Goal: Answer question/provide support: Share knowledge or assist other users

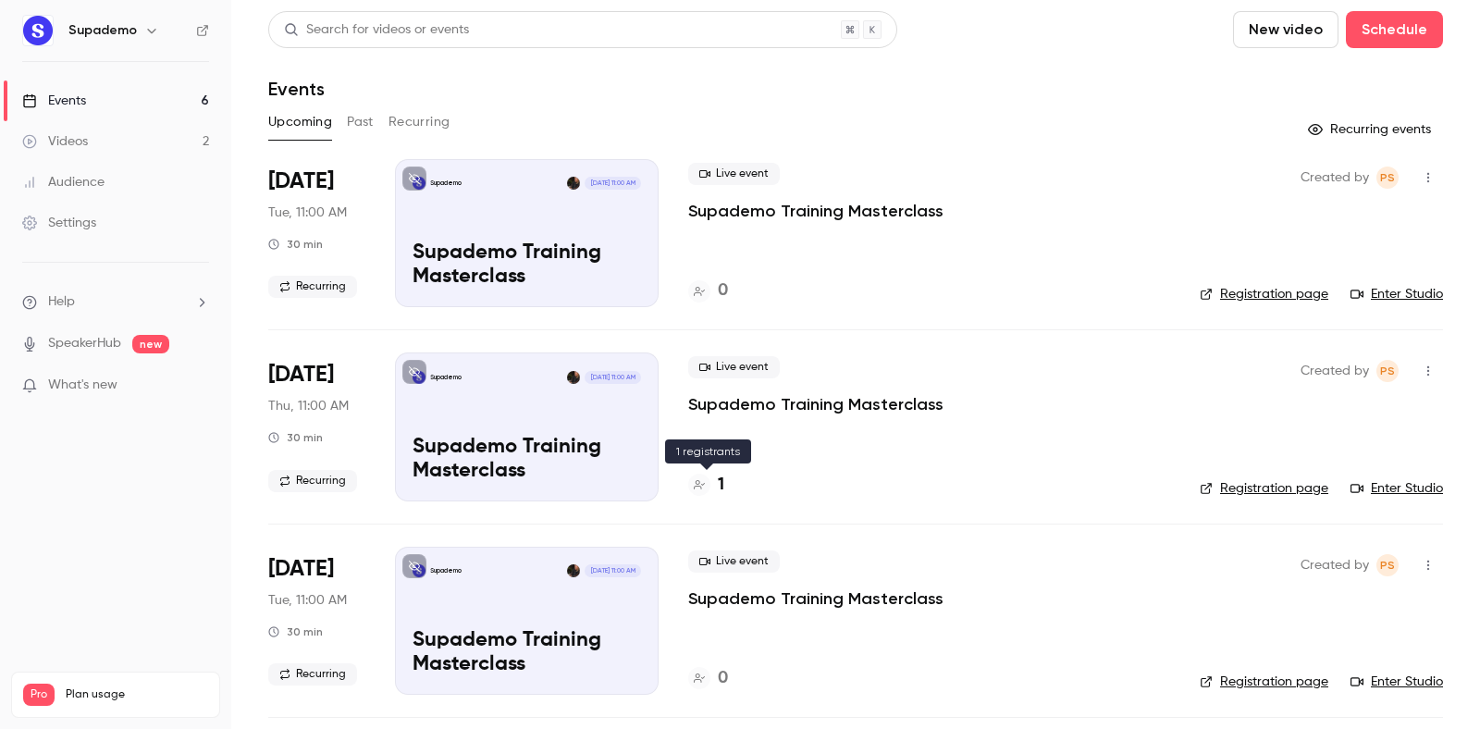
click at [722, 485] on h4 "1" at bounding box center [721, 485] width 6 height 25
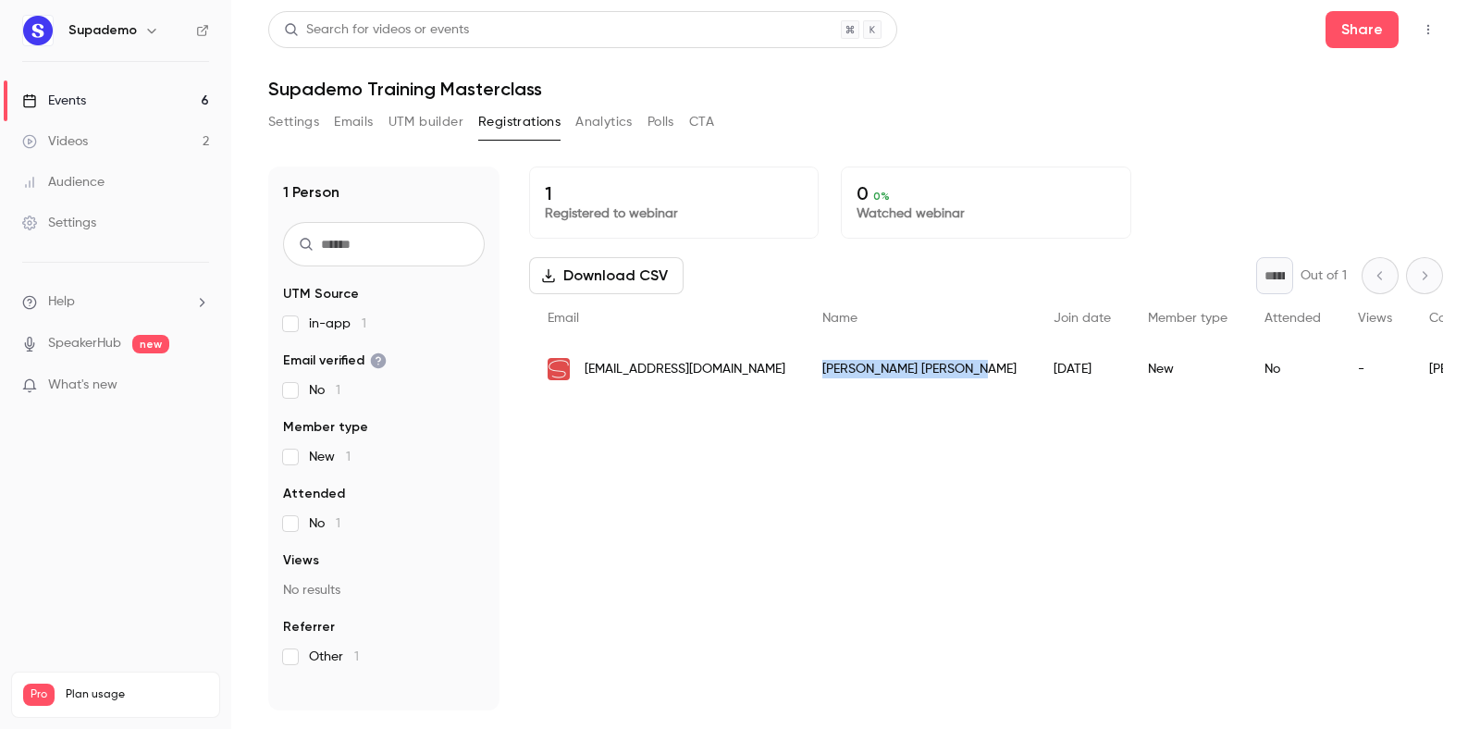
drag, startPoint x: 877, startPoint y: 373, endPoint x: 771, endPoint y: 376, distance: 106.4
click at [804, 376] on div "[PERSON_NAME]" at bounding box center [919, 369] width 231 height 52
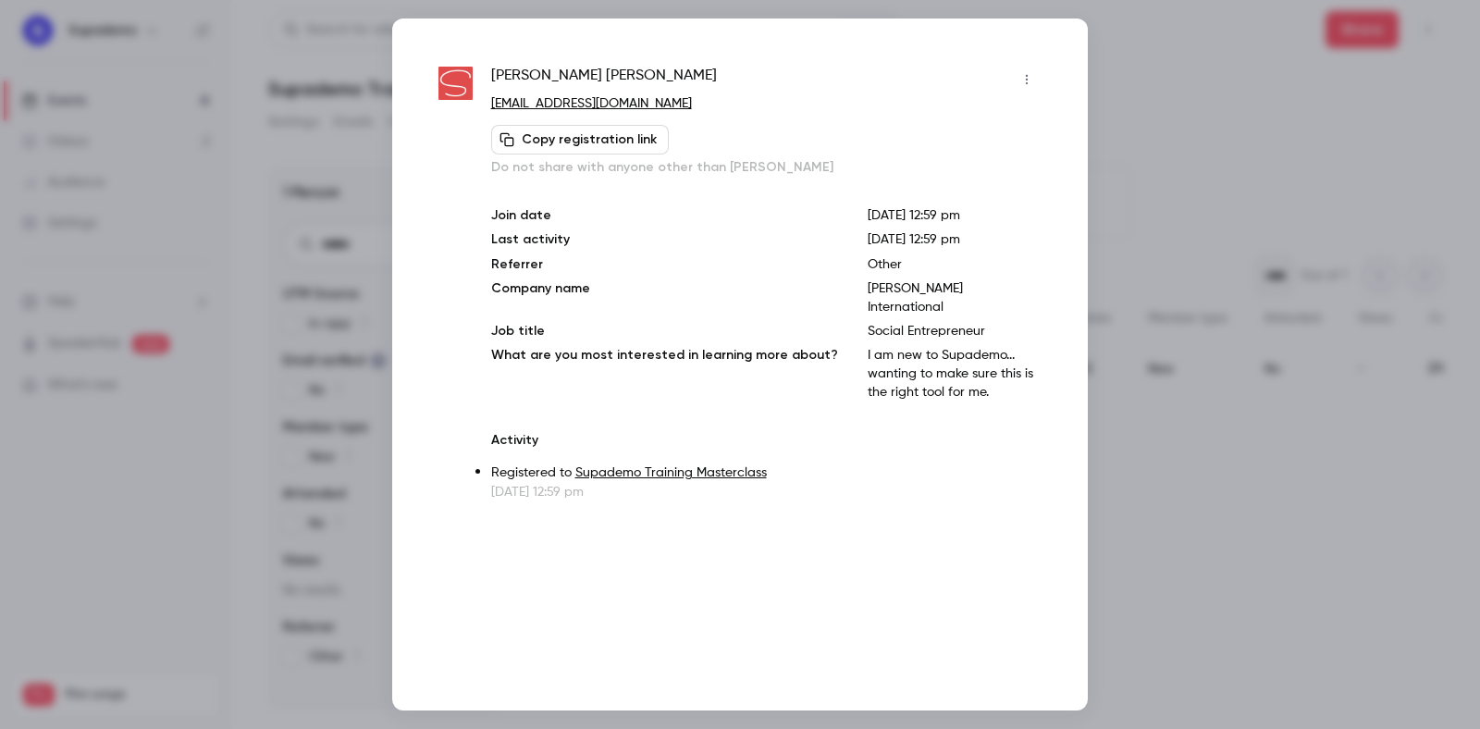
click at [868, 346] on p "I am new to Supademo... wanting to make sure this is the right tool for me." at bounding box center [955, 374] width 174 height 56
click at [883, 372] on p "I am new to Supademo... wanting to make sure this is the right tool for me." at bounding box center [955, 374] width 174 height 56
click at [1160, 108] on div at bounding box center [740, 364] width 1480 height 729
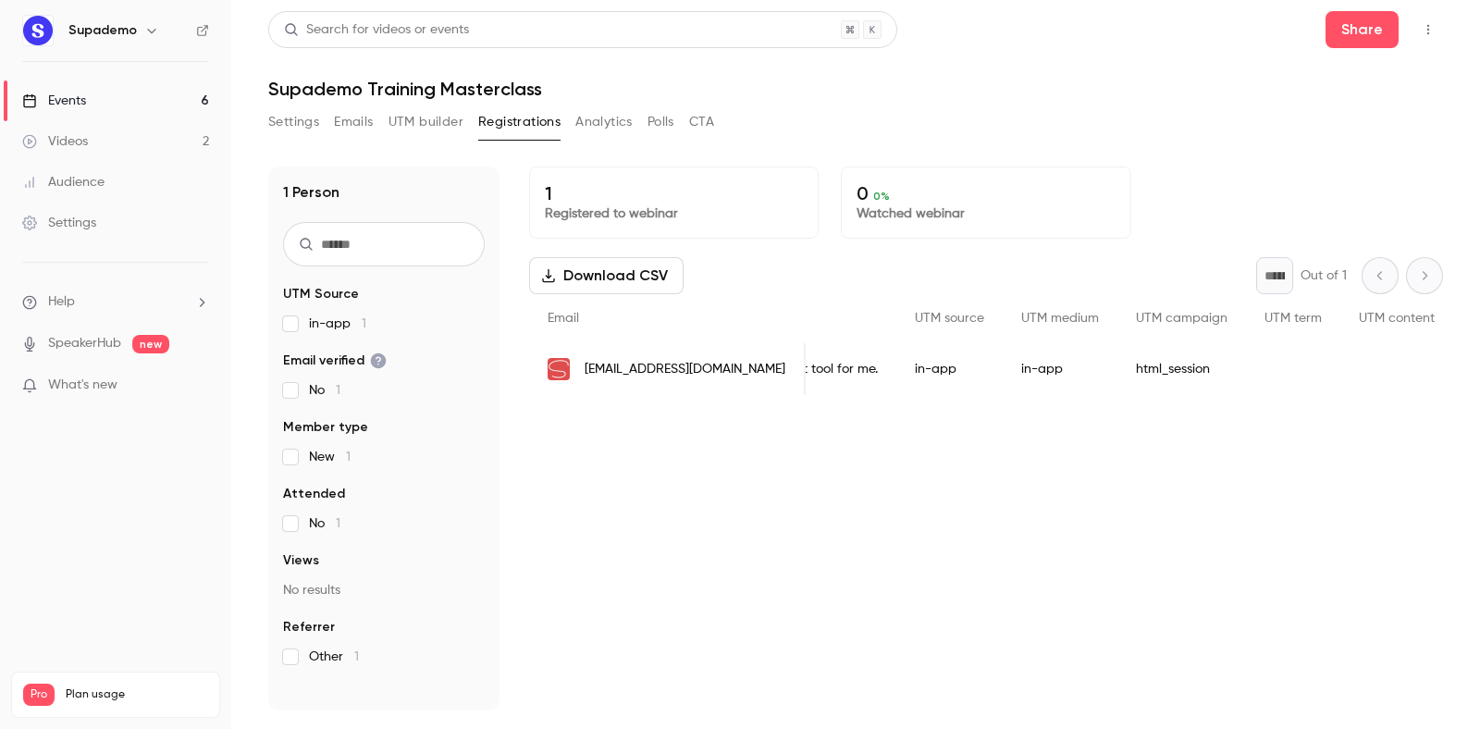
scroll to position [0, 1366]
click at [140, 520] on nav "Supademo Events 6 Videos 2 Audience Settings Help SpeakerHub new What's new Pro…" at bounding box center [115, 364] width 231 height 729
